Goal: Information Seeking & Learning: Check status

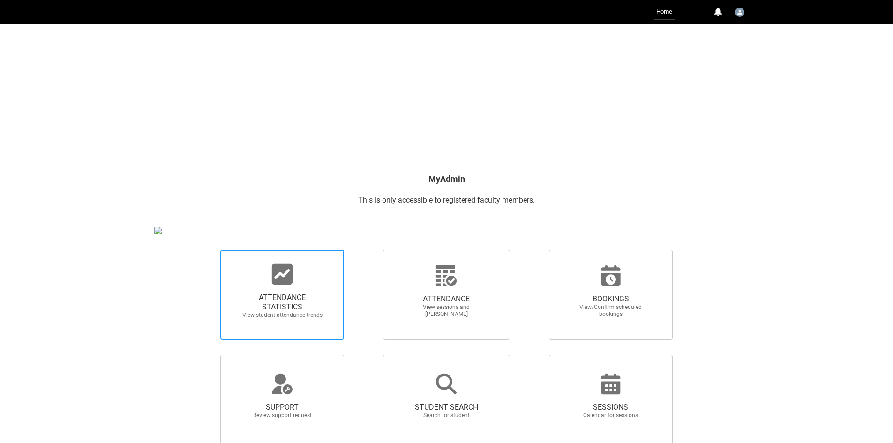
click at [298, 301] on span "ATTENDANCE STATISTICS" at bounding box center [282, 302] width 83 height 19
click at [205, 250] on input "ATTENDANCE STATISTICS View student attendance trends" at bounding box center [204, 249] width 0 height 0
radio input "true"
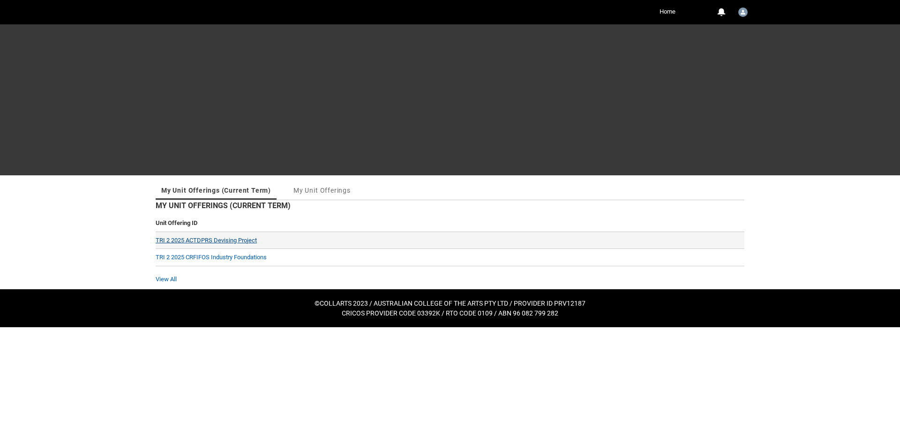
click at [209, 240] on link "TRI 2 2025 ACTDPRS Devising Project" at bounding box center [206, 240] width 101 height 7
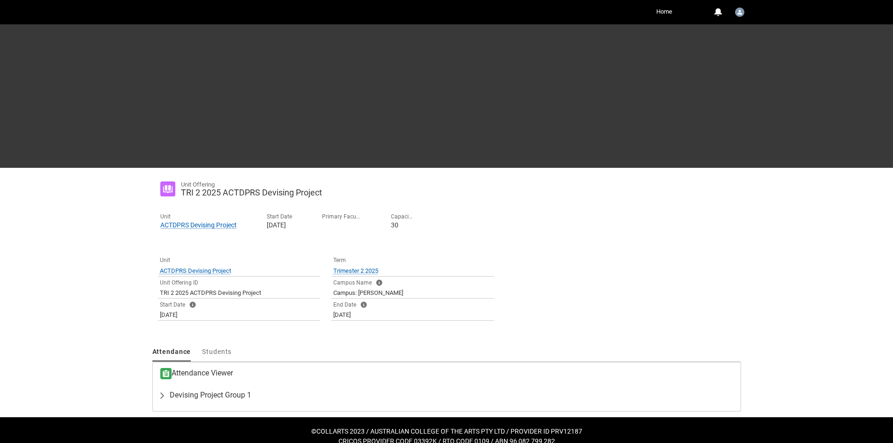
scroll to position [20, 0]
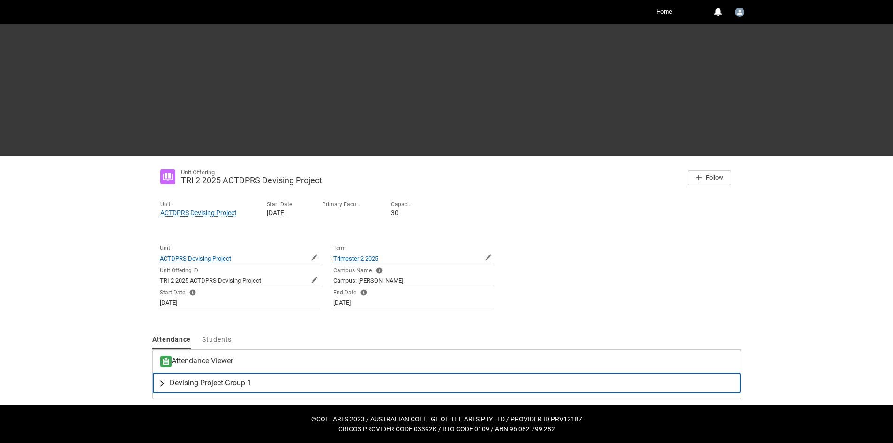
click at [215, 385] on span "Devising Project Group 1" at bounding box center [211, 382] width 82 height 9
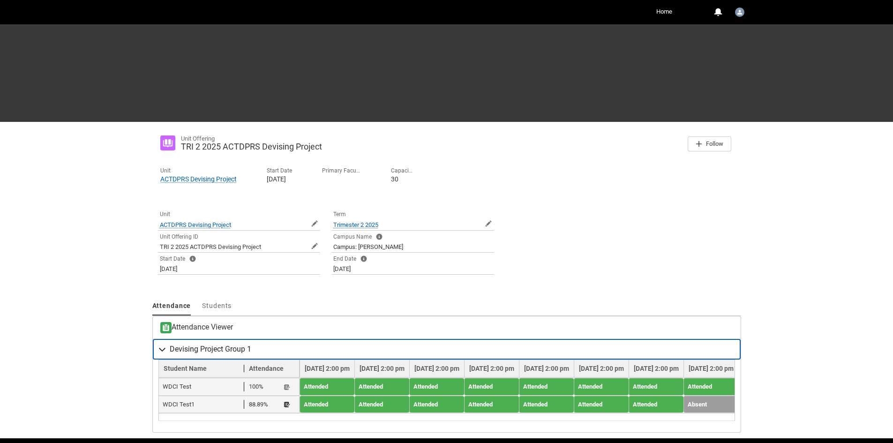
scroll to position [94, 0]
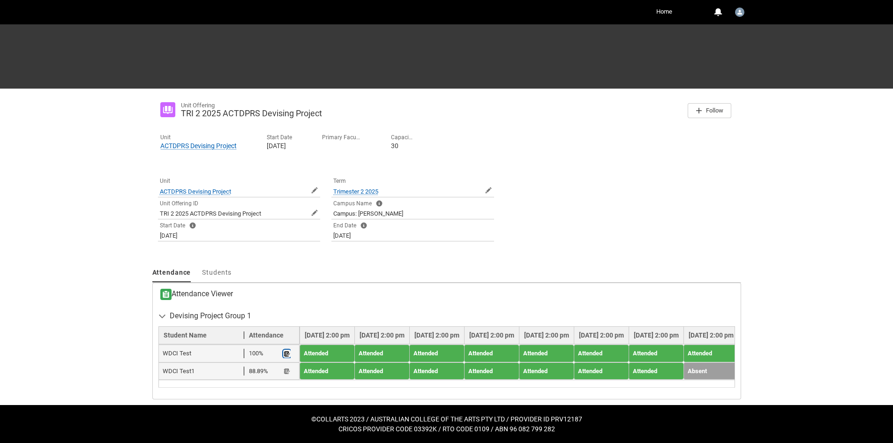
click at [284, 350] on lightning-primitive-icon "button" at bounding box center [287, 353] width 7 height 7
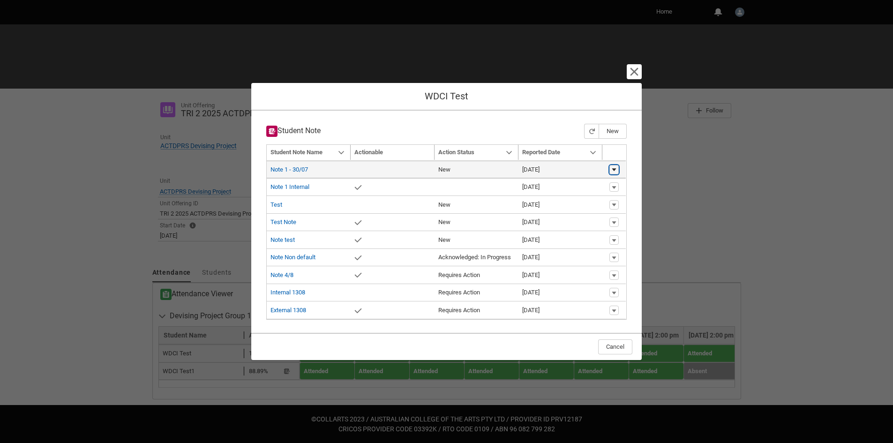
click at [616, 168] on lightning-primitive-icon "button" at bounding box center [615, 169] width 6 height 7
click at [530, 124] on header "Student Note New" at bounding box center [446, 131] width 361 height 15
click at [293, 171] on link "Note 1 - 30/07" at bounding box center [290, 169] width 38 height 7
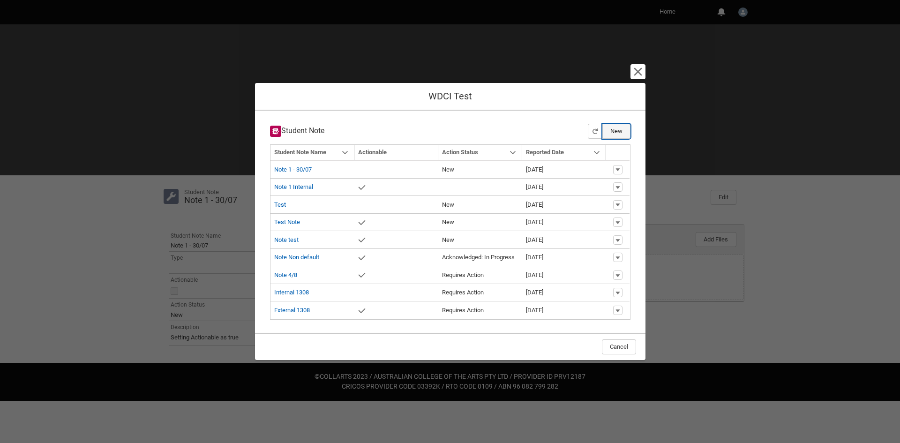
click at [612, 135] on button "New" at bounding box center [617, 131] width 28 height 15
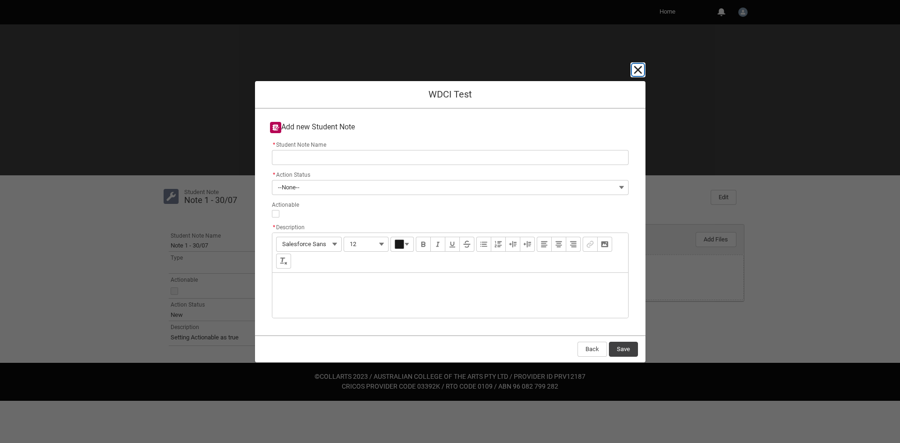
click at [637, 68] on lightning-primitive-icon "button" at bounding box center [638, 69] width 11 height 11
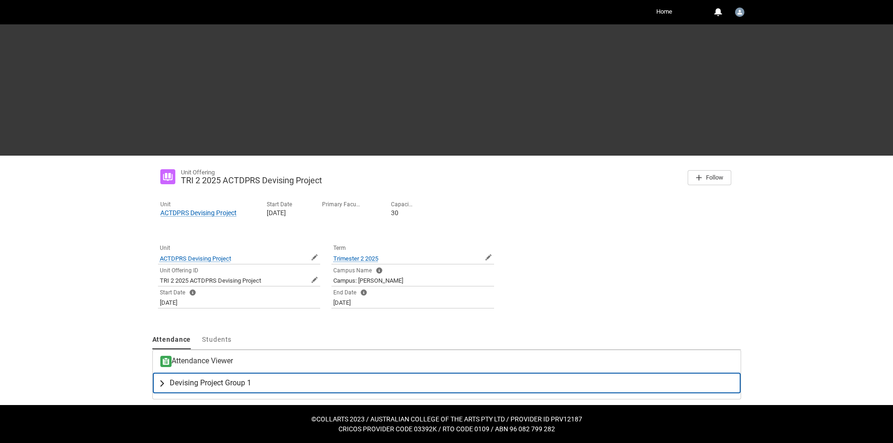
click at [204, 388] on span "Devising Project Group 1" at bounding box center [211, 382] width 82 height 9
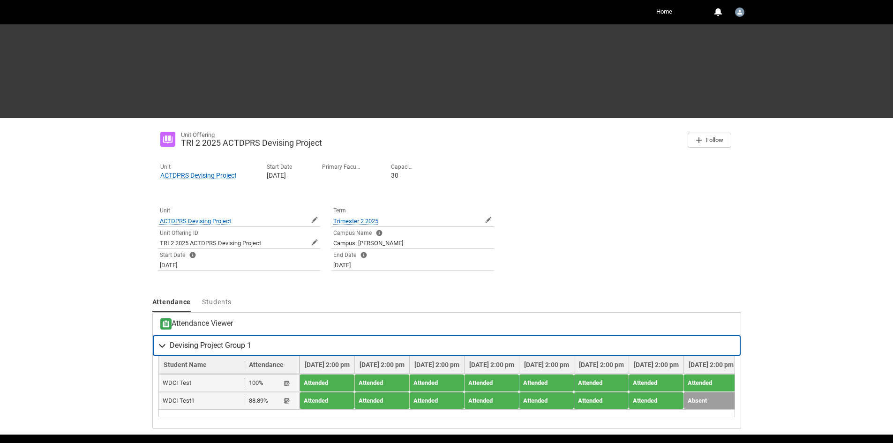
scroll to position [94, 0]
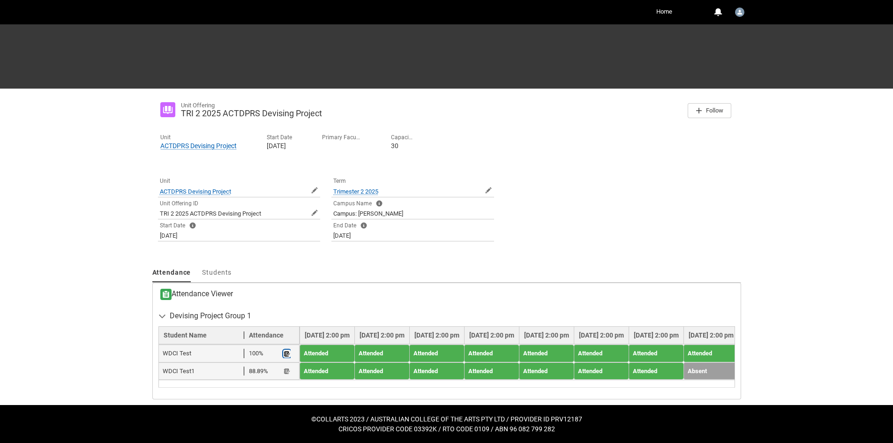
click at [288, 350] on lightning-primitive-icon "button" at bounding box center [287, 353] width 7 height 7
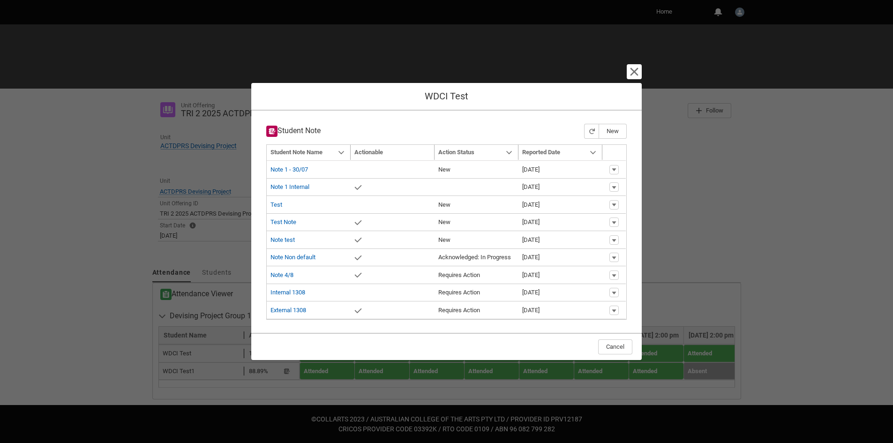
drag, startPoint x: 318, startPoint y: 125, endPoint x: 622, endPoint y: 68, distance: 309.2
click at [321, 126] on h3 "Student Note" at bounding box center [293, 131] width 54 height 11
click at [632, 70] on lightning-primitive-icon "button" at bounding box center [634, 71] width 11 height 11
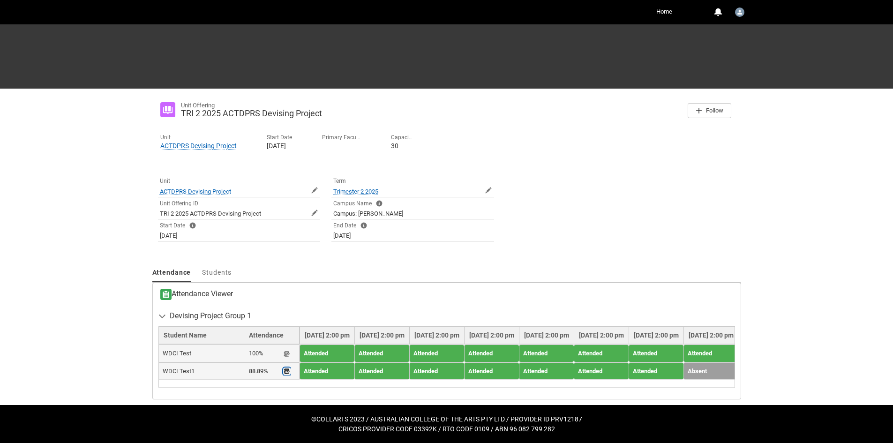
click at [290, 368] on button "Student Note" at bounding box center [287, 372] width 8 height 8
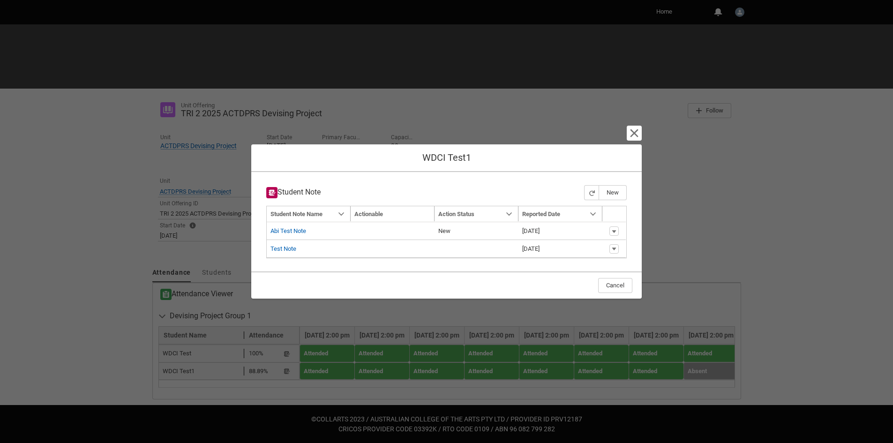
click at [434, 191] on h2 "Student Note" at bounding box center [425, 192] width 318 height 11
click at [636, 132] on lightning-primitive-icon "button" at bounding box center [634, 133] width 11 height 11
